Goal: Task Accomplishment & Management: Use online tool/utility

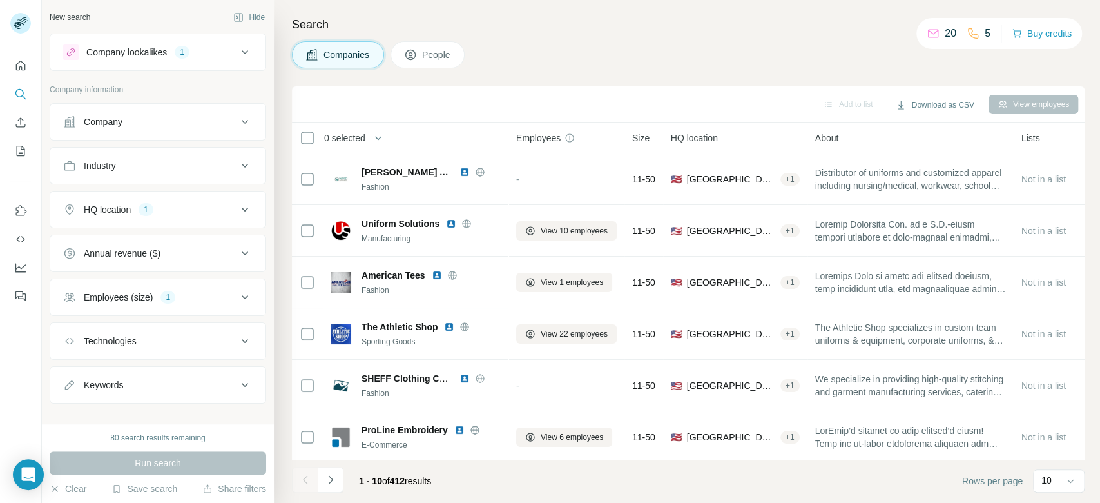
click at [239, 53] on button "Company lookalikes 1" at bounding box center [157, 52] width 215 height 31
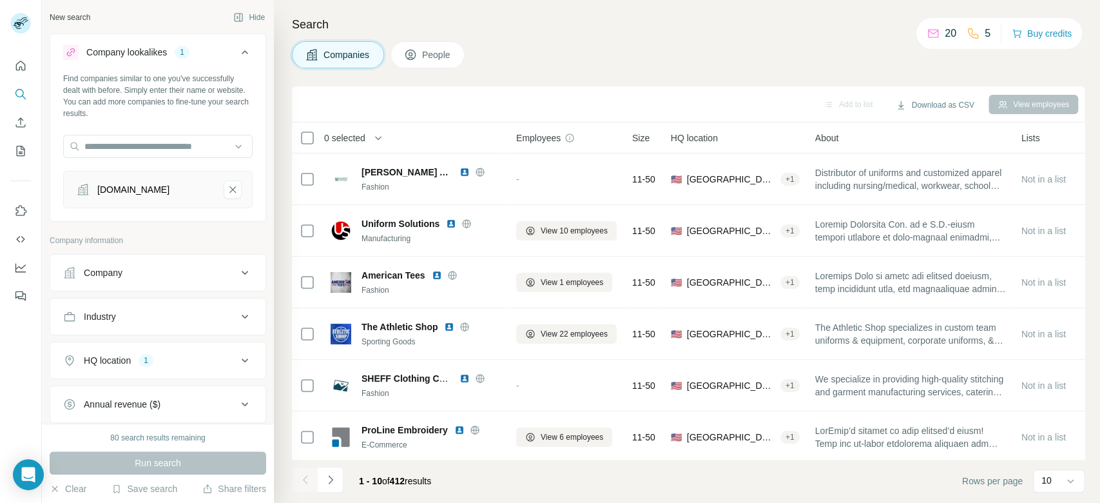
click at [530, 47] on div "Companies People" at bounding box center [688, 54] width 793 height 27
click at [237, 366] on icon at bounding box center [244, 360] width 15 height 15
click at [150, 417] on icon "button" at bounding box center [155, 421] width 10 height 10
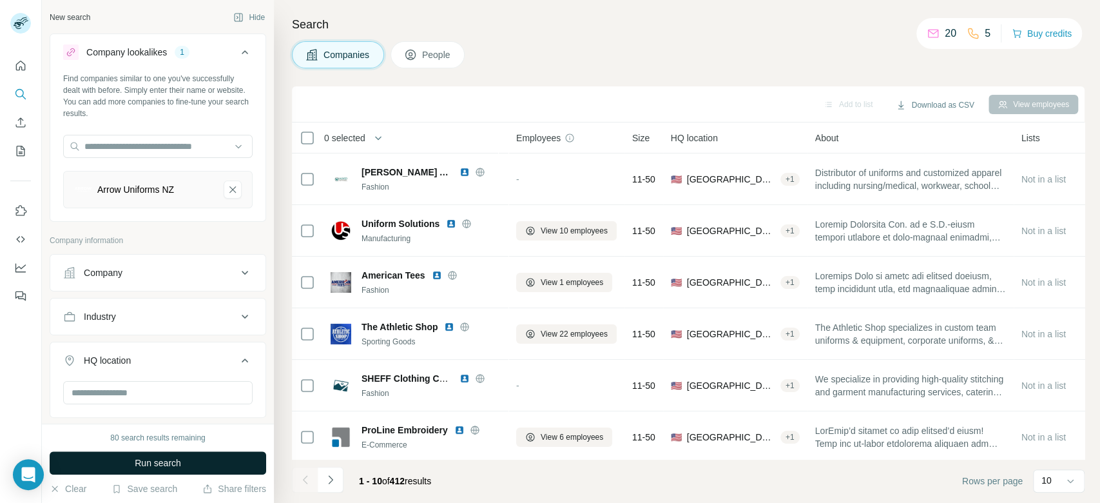
click at [233, 462] on button "Run search" at bounding box center [158, 462] width 217 height 23
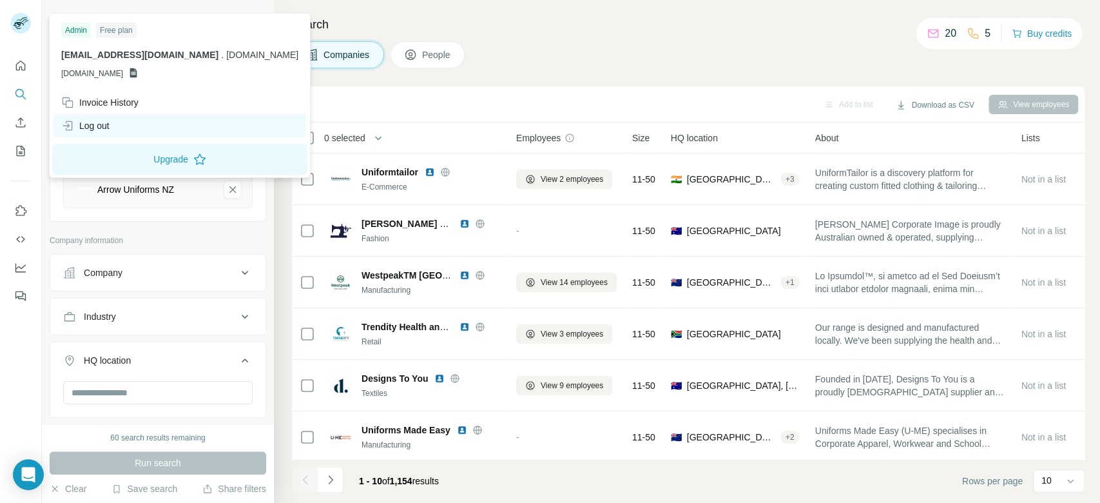
click at [99, 129] on div "Log out" at bounding box center [85, 125] width 48 height 13
click at [99, 128] on div "Log out" at bounding box center [85, 125] width 48 height 13
